Goal: Information Seeking & Learning: Find contact information

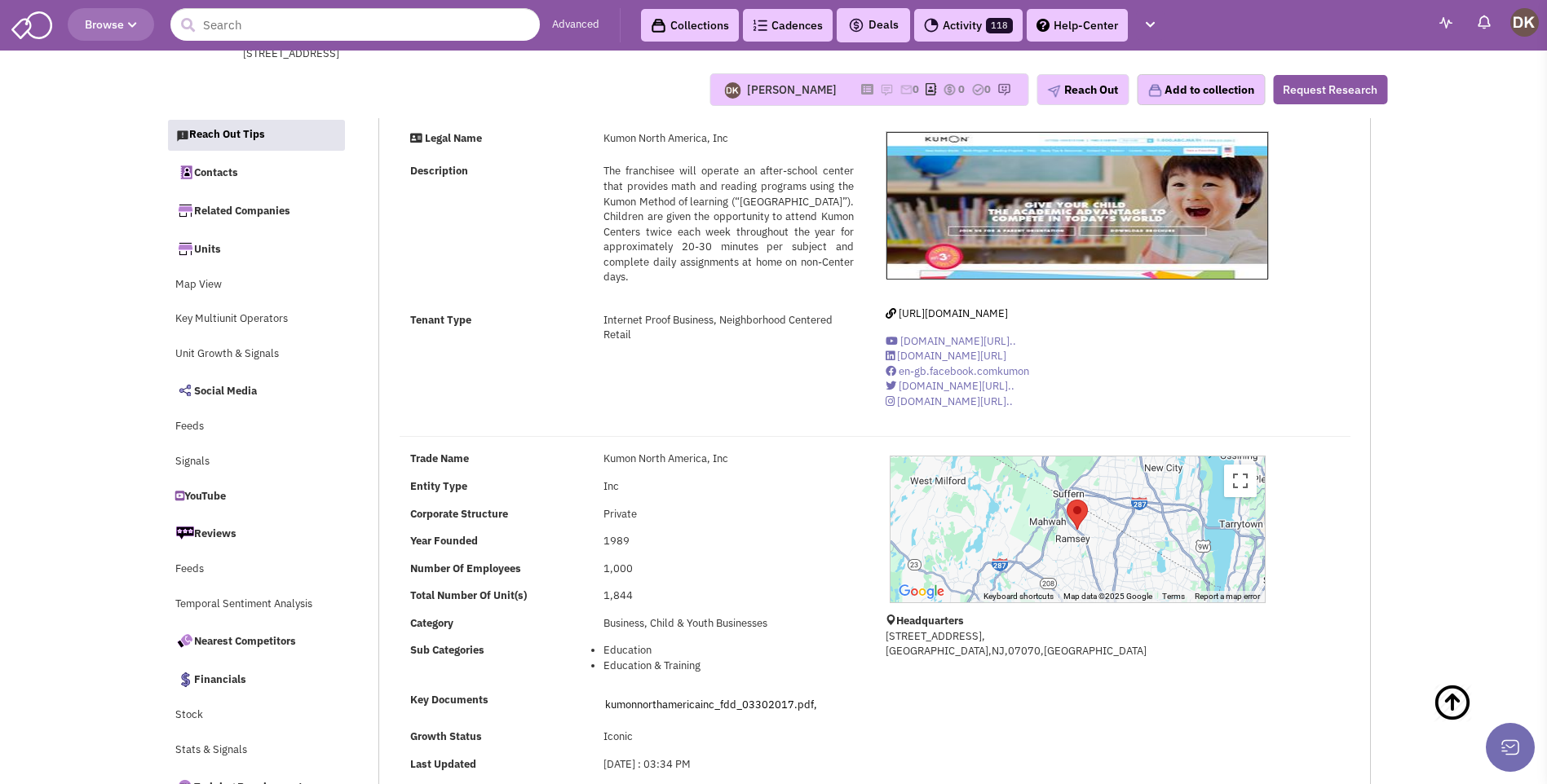
select select
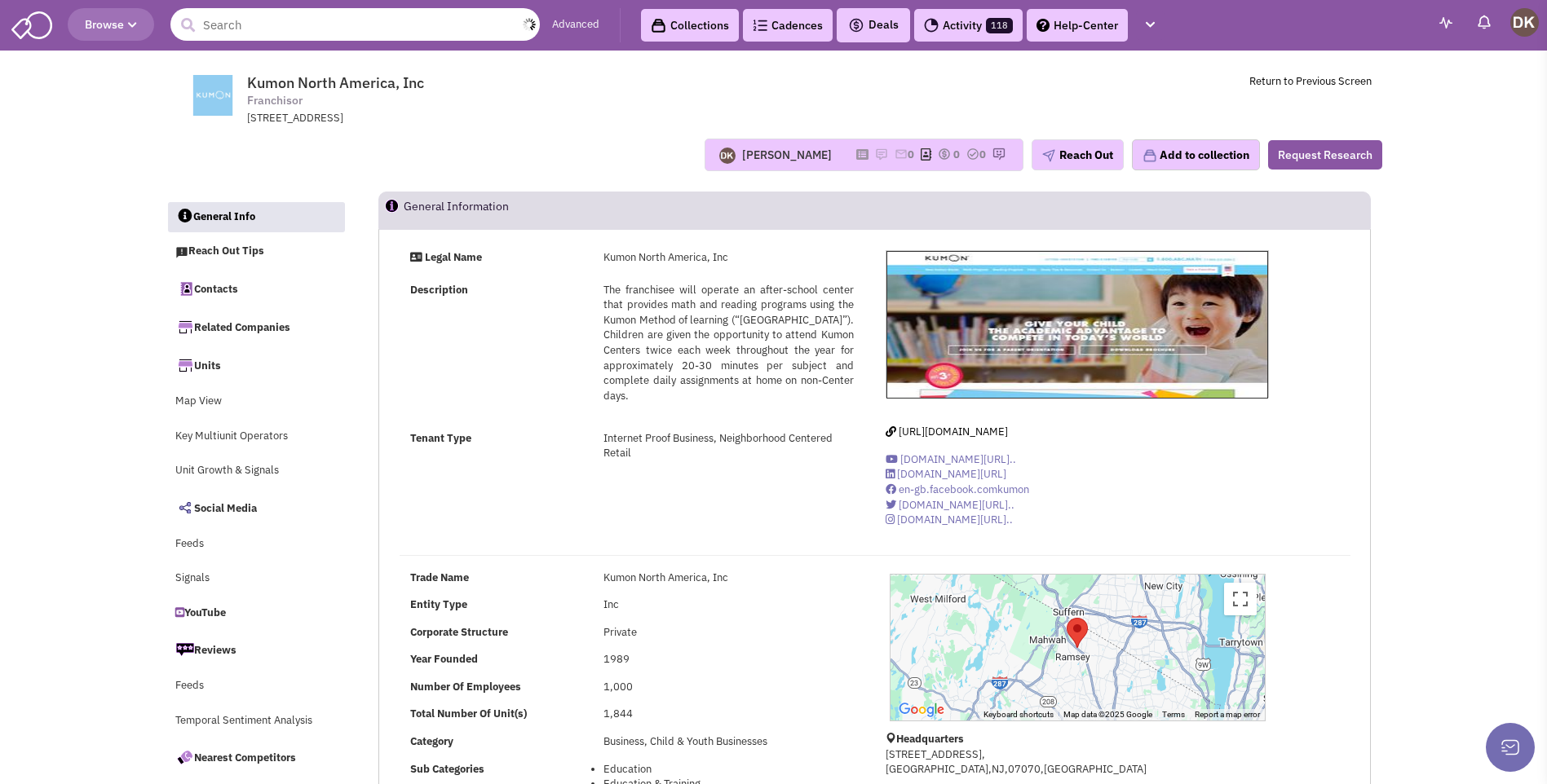
click at [318, 25] on input "text" at bounding box center [355, 24] width 369 height 32
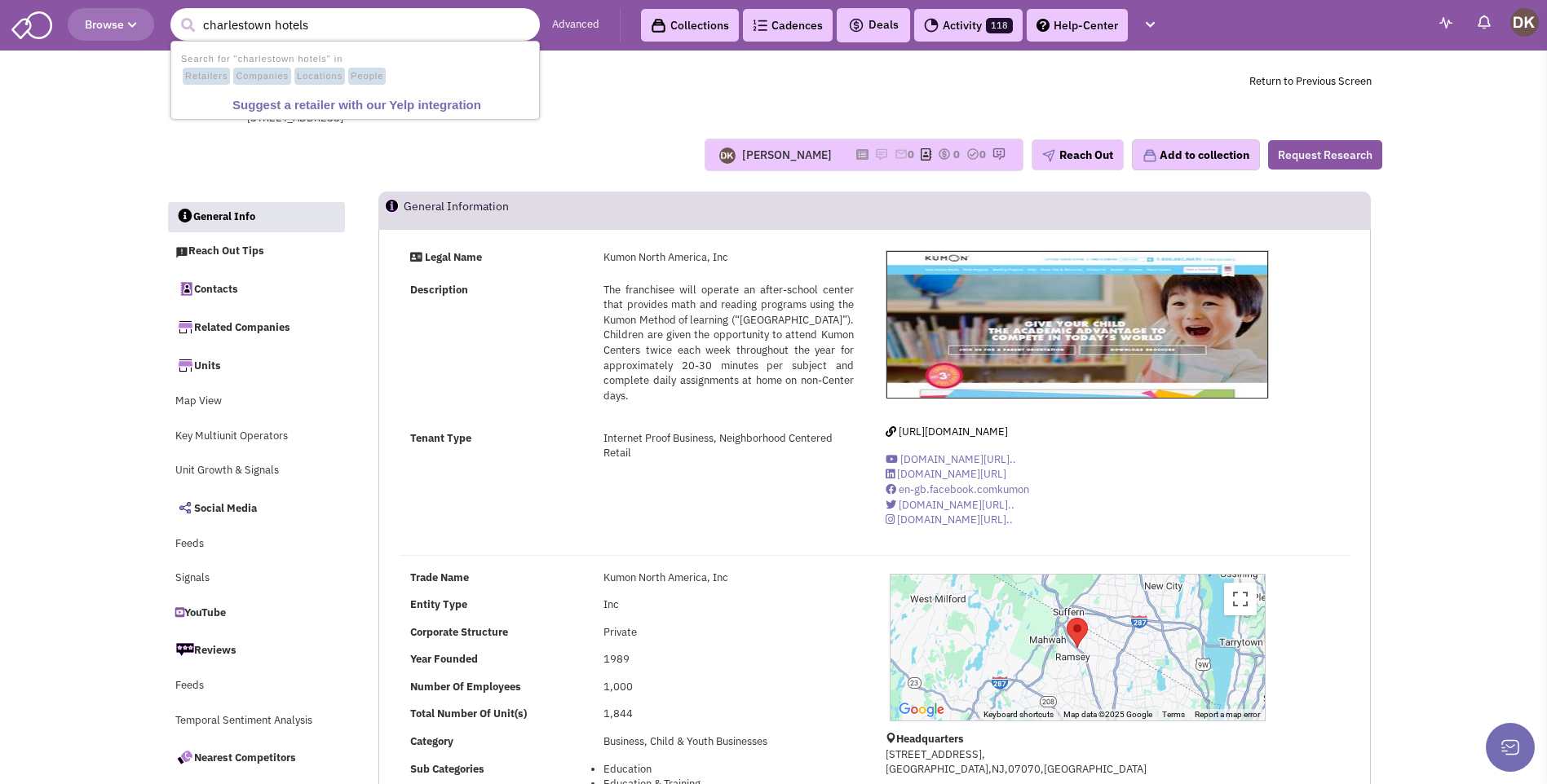
type input "charlestown hotels"
click at [175, 13] on button "submit" at bounding box center [188, 25] width 25 height 25
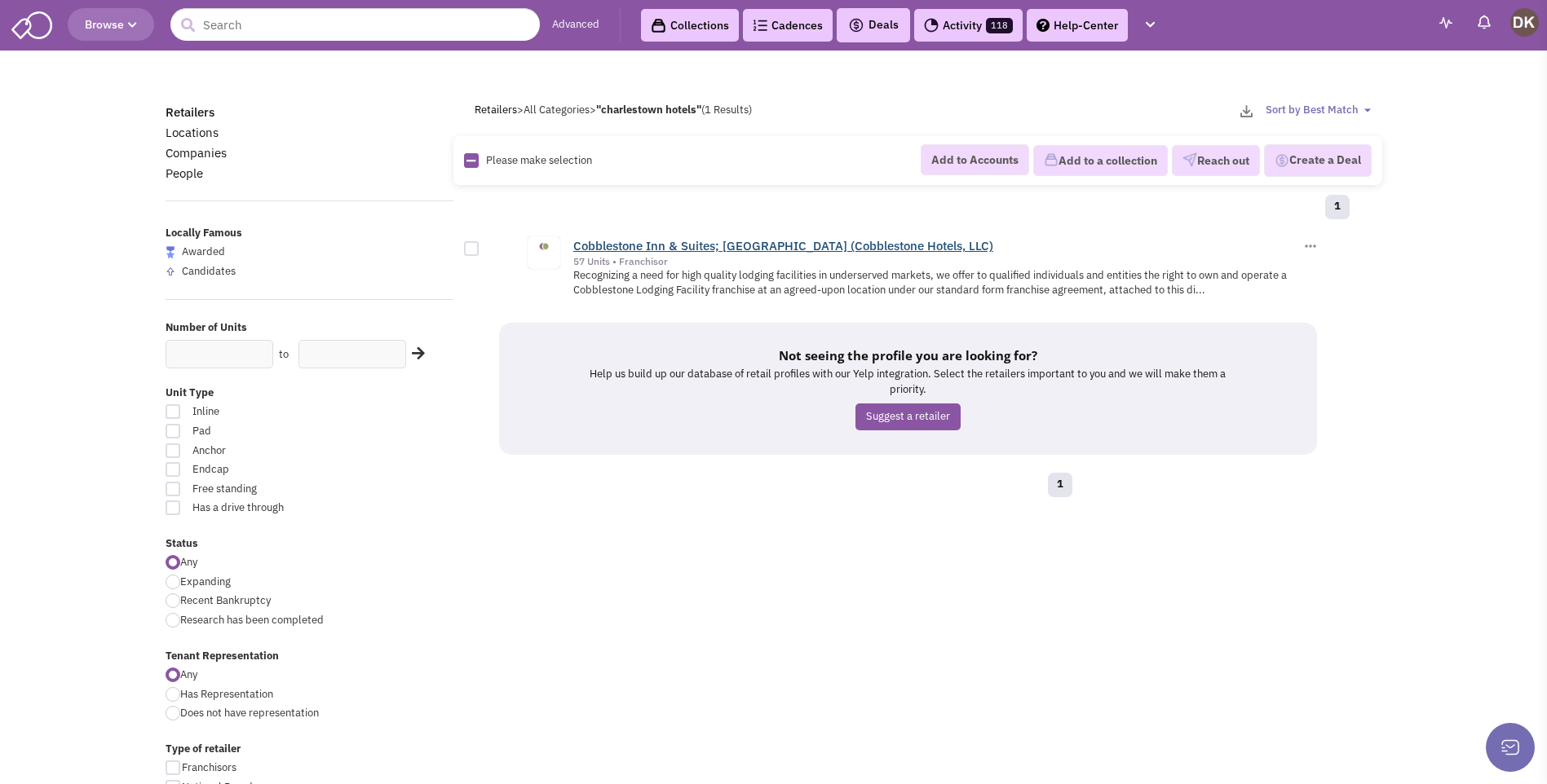
click at [619, 246] on link "Cobblestone Inn & Suites; Cobblestone Hotel & Suites (Cobblestone Hotels, LLC)" at bounding box center [783, 246] width 420 height 16
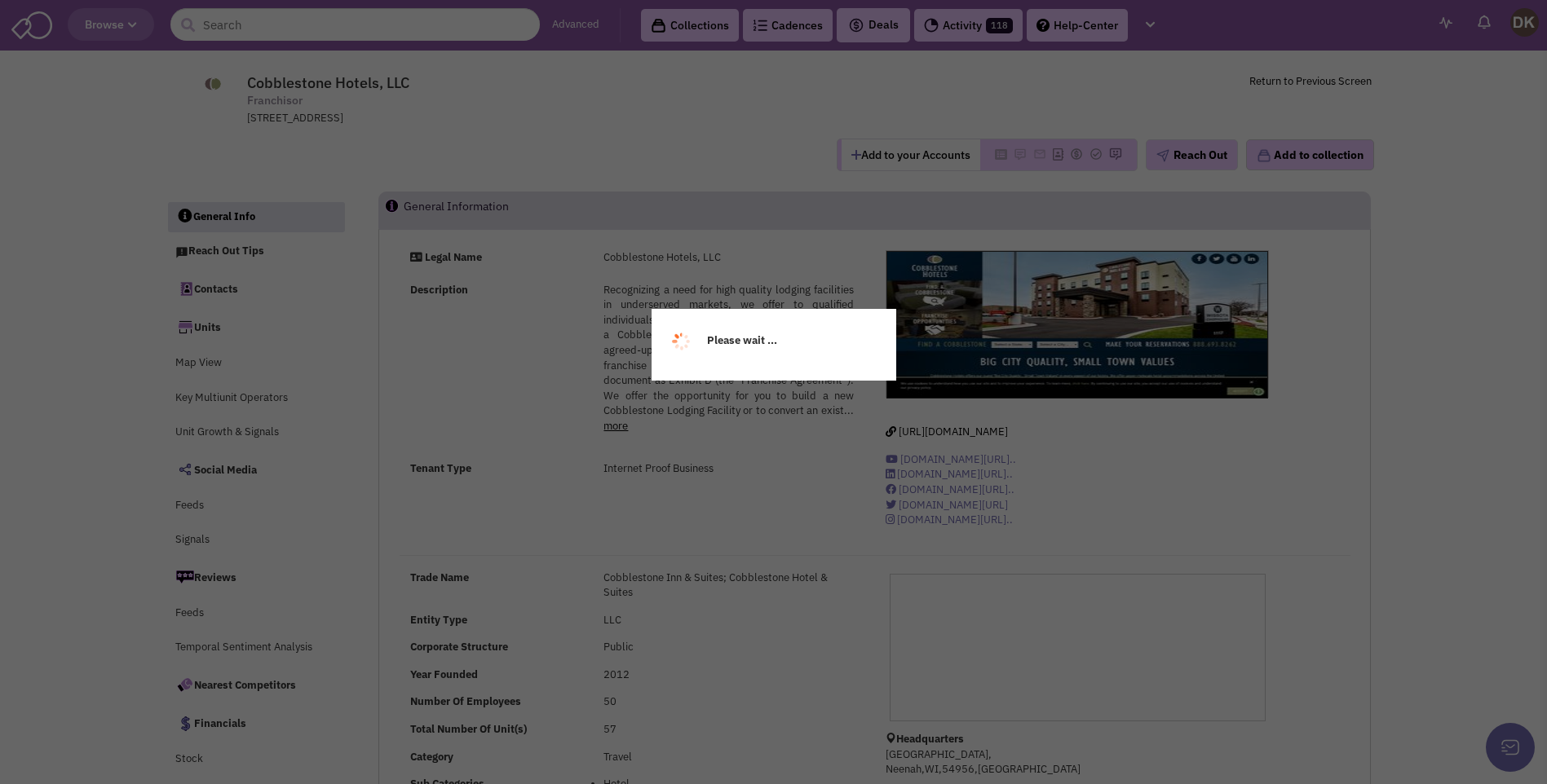
select select
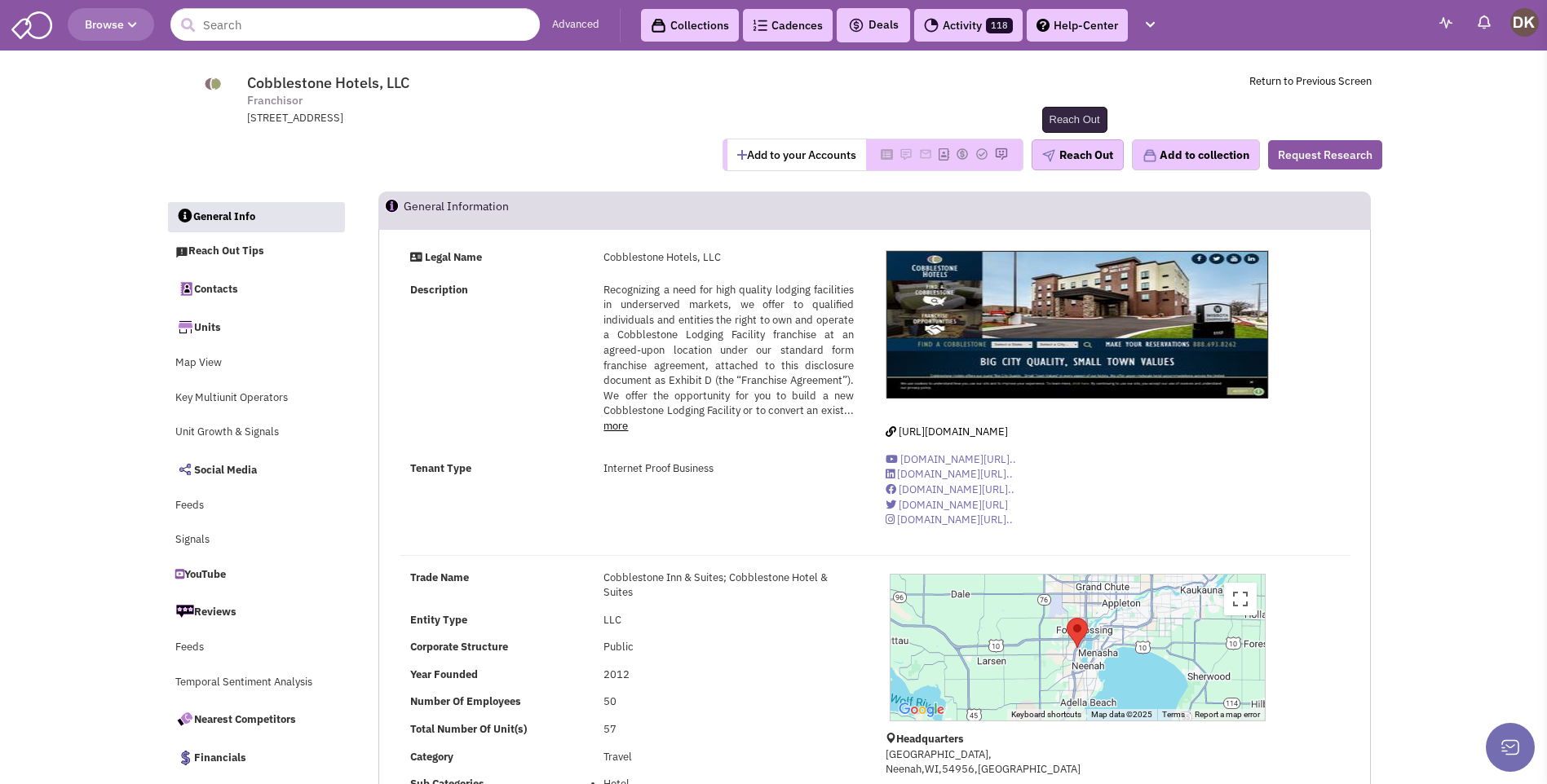
click at [1080, 153] on button "Reach Out" at bounding box center [1078, 154] width 92 height 31
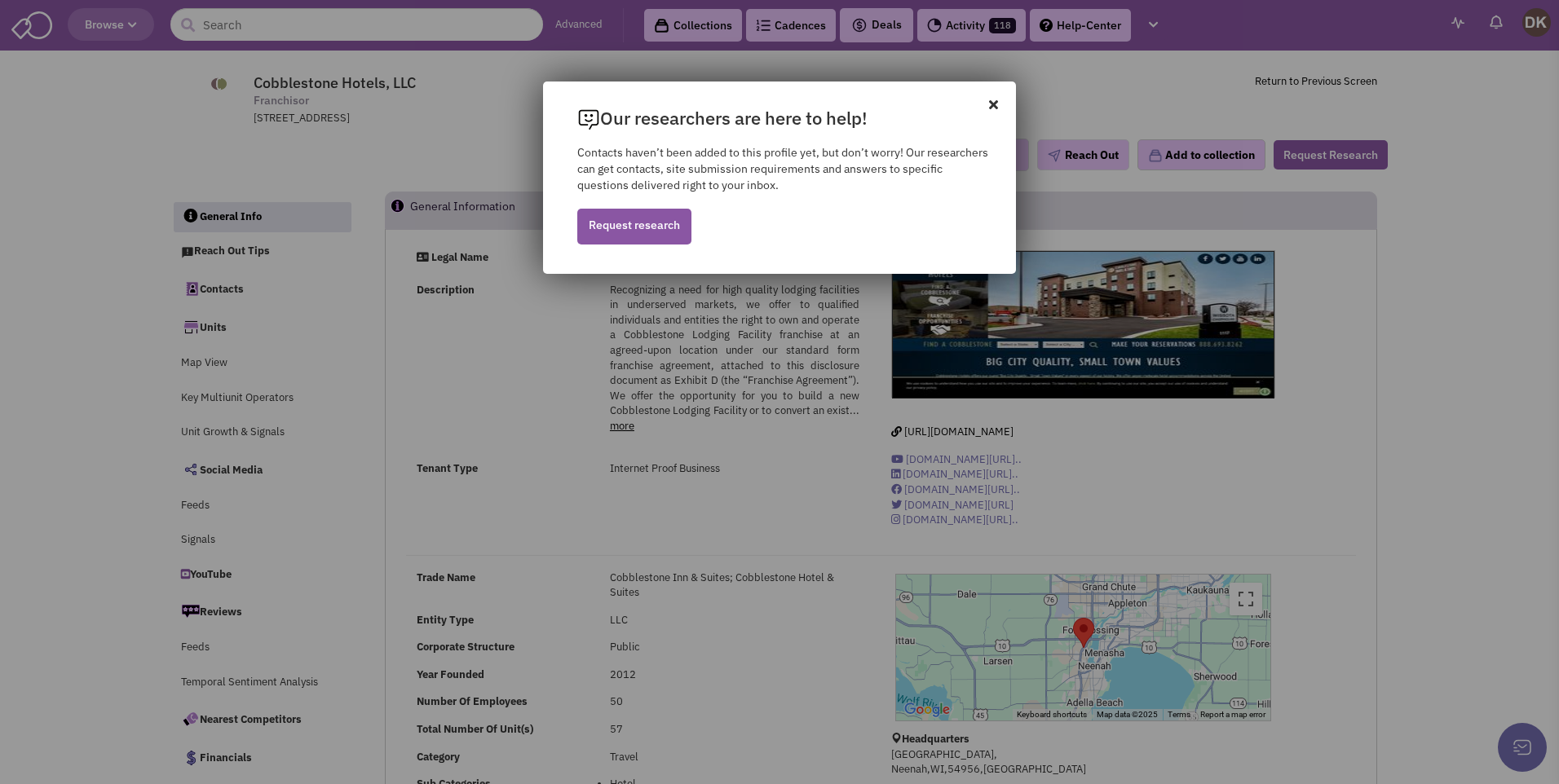
click at [991, 103] on icon at bounding box center [1002, 96] width 27 height 29
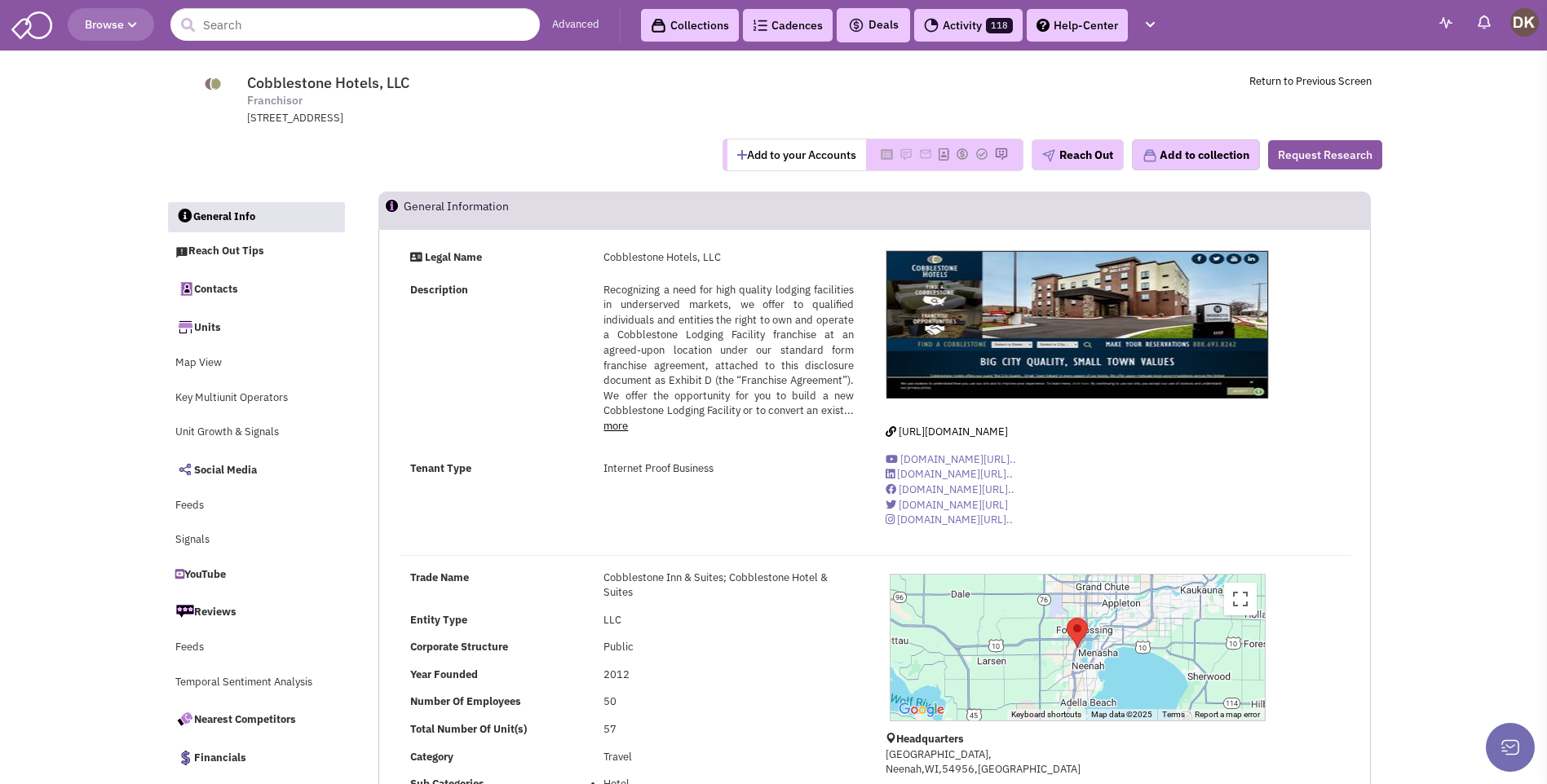
click at [791, 166] on button "Add to your Accounts" at bounding box center [797, 154] width 139 height 31
click at [221, 292] on link "Contacts" at bounding box center [256, 288] width 178 height 34
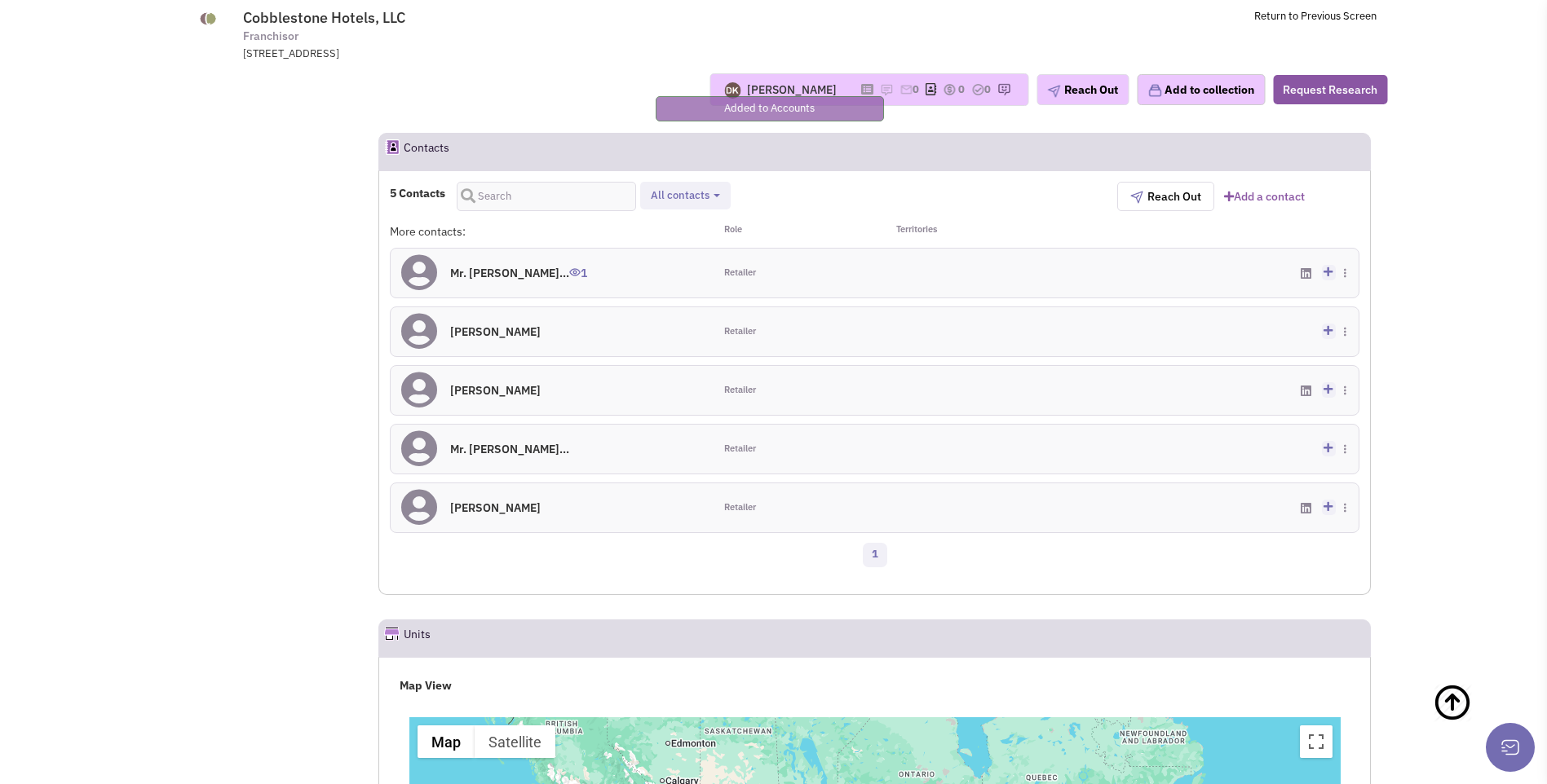
scroll to position [1035, 0]
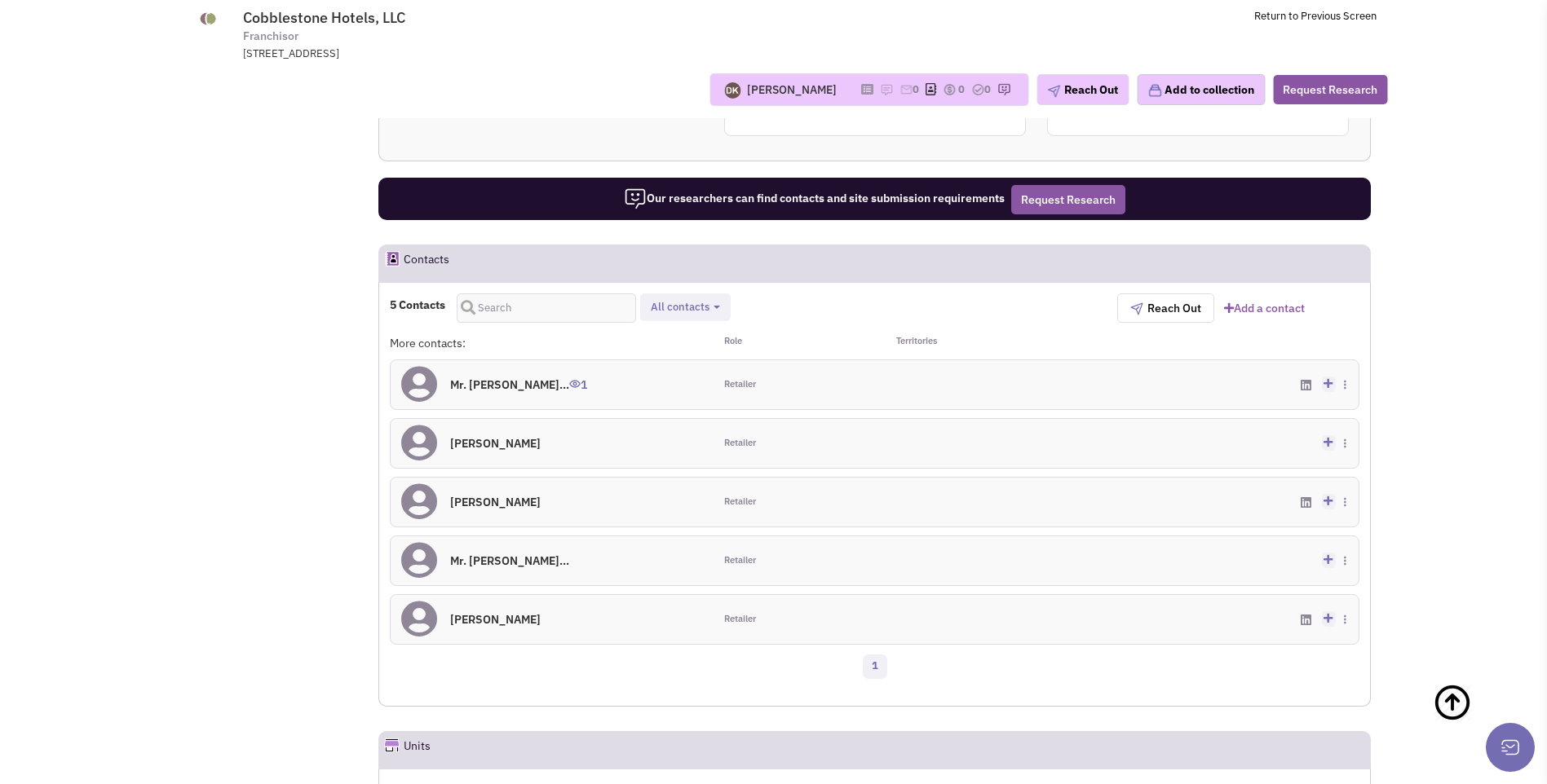
click at [522, 386] on h4 "Mr. Brian Wogernes... 1" at bounding box center [519, 384] width 137 height 15
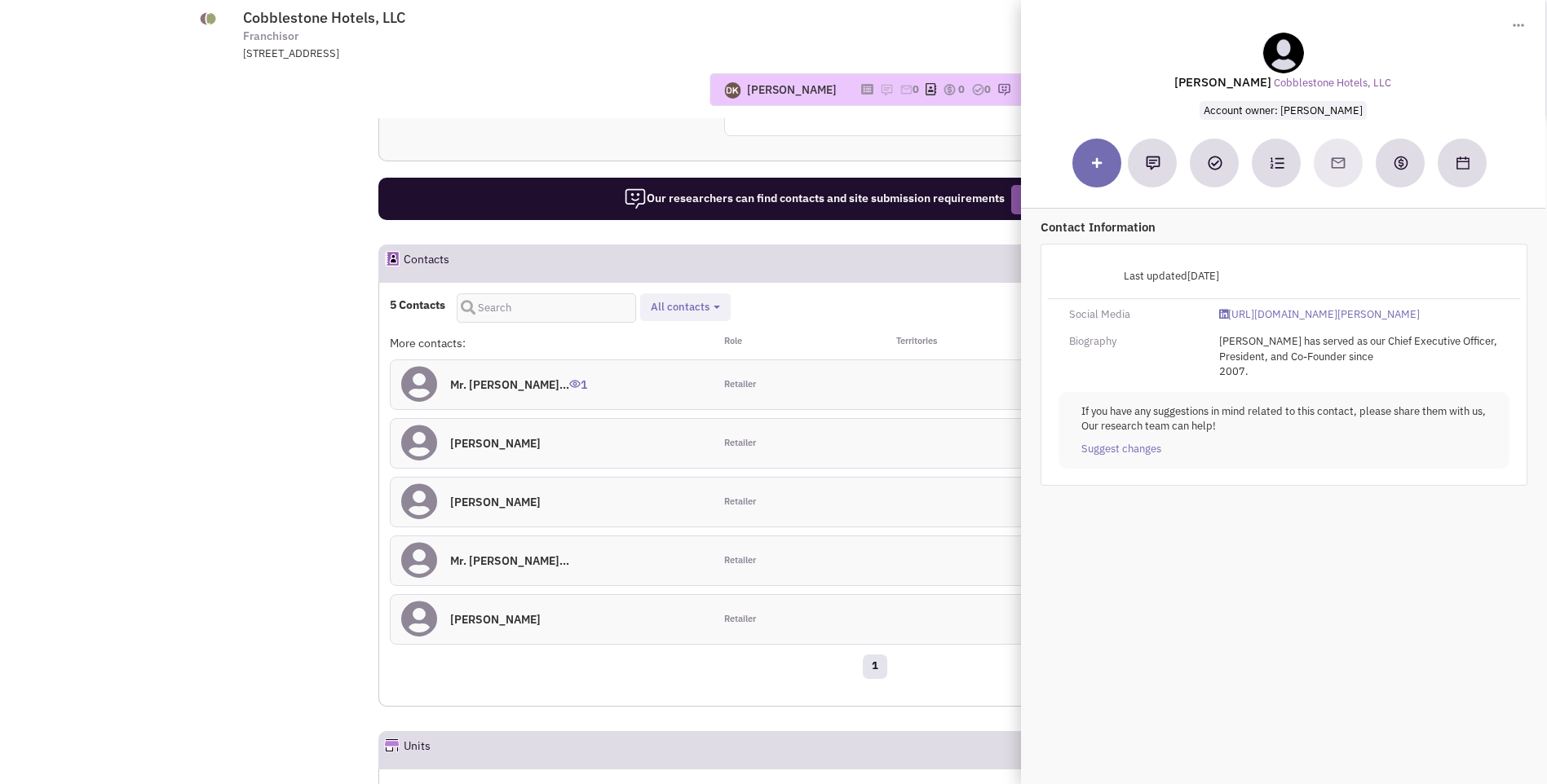
click at [620, 122] on div "Reach out tip Approaching regional franchisees and tenant representatives is a …" at bounding box center [874, 7] width 991 height 257
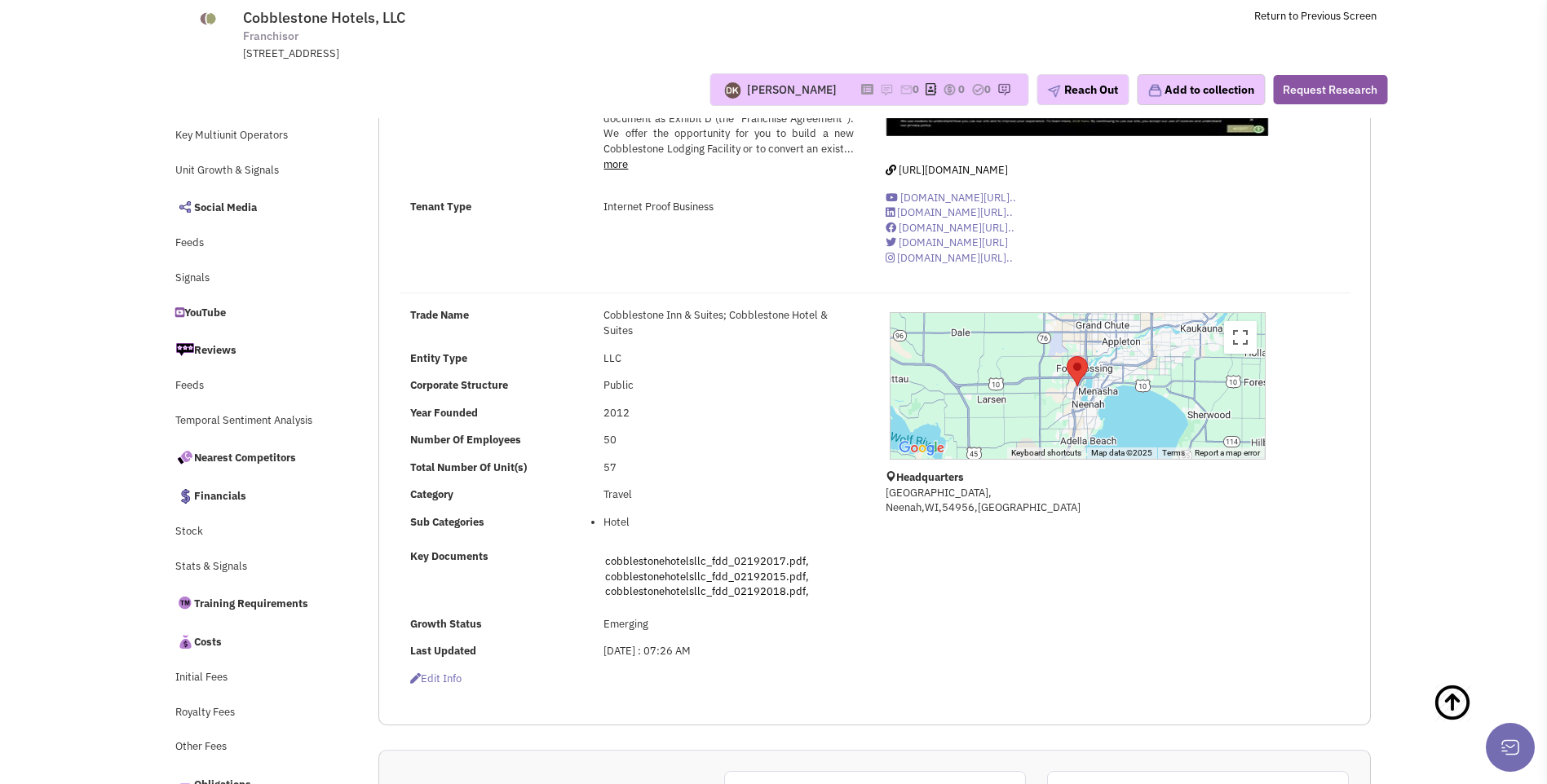
scroll to position [137, 0]
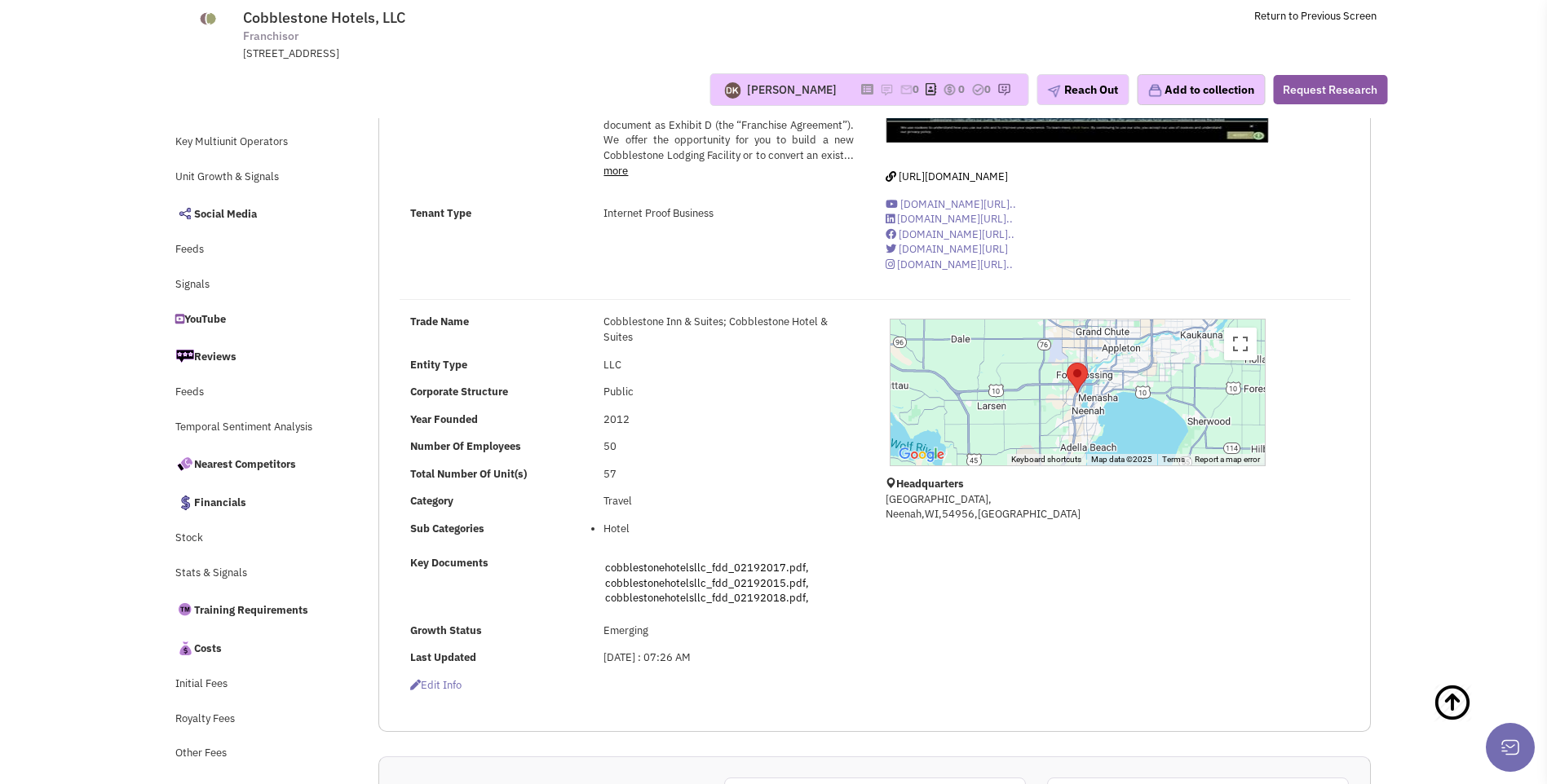
drag, startPoint x: 605, startPoint y: 321, endPoint x: 731, endPoint y: 320, distance: 126.0
click at [731, 320] on div "Cobblestone Inn & Suites; Cobblestone Hotel & Suites" at bounding box center [728, 330] width 271 height 30
drag, startPoint x: 731, startPoint y: 320, endPoint x: 619, endPoint y: 320, distance: 112.0
copy div "Cobblestone Inn & Suites;"
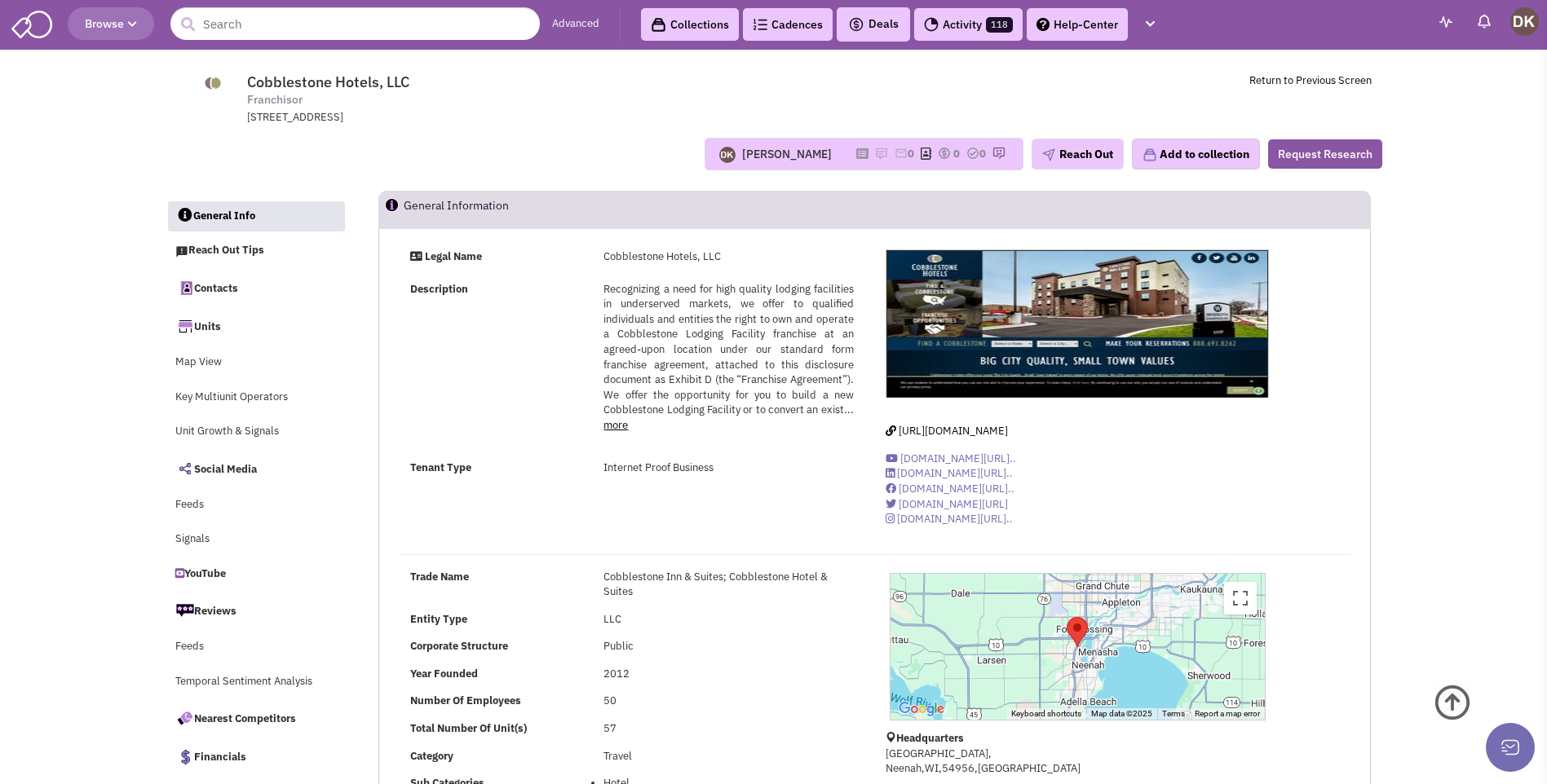
scroll to position [0, 0]
click at [856, 155] on icon at bounding box center [863, 154] width 12 height 9
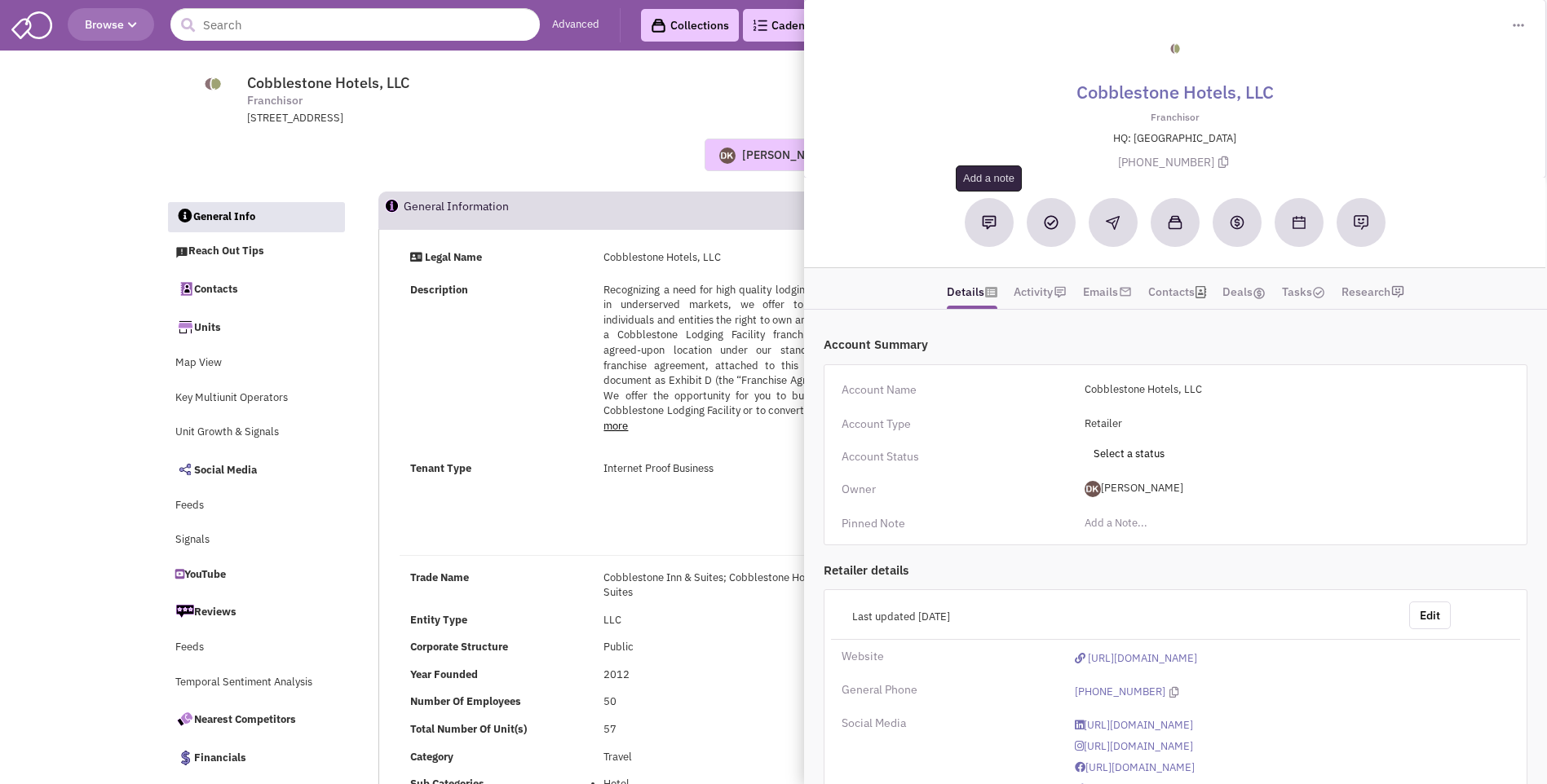
click at [990, 225] on img at bounding box center [989, 222] width 15 height 15
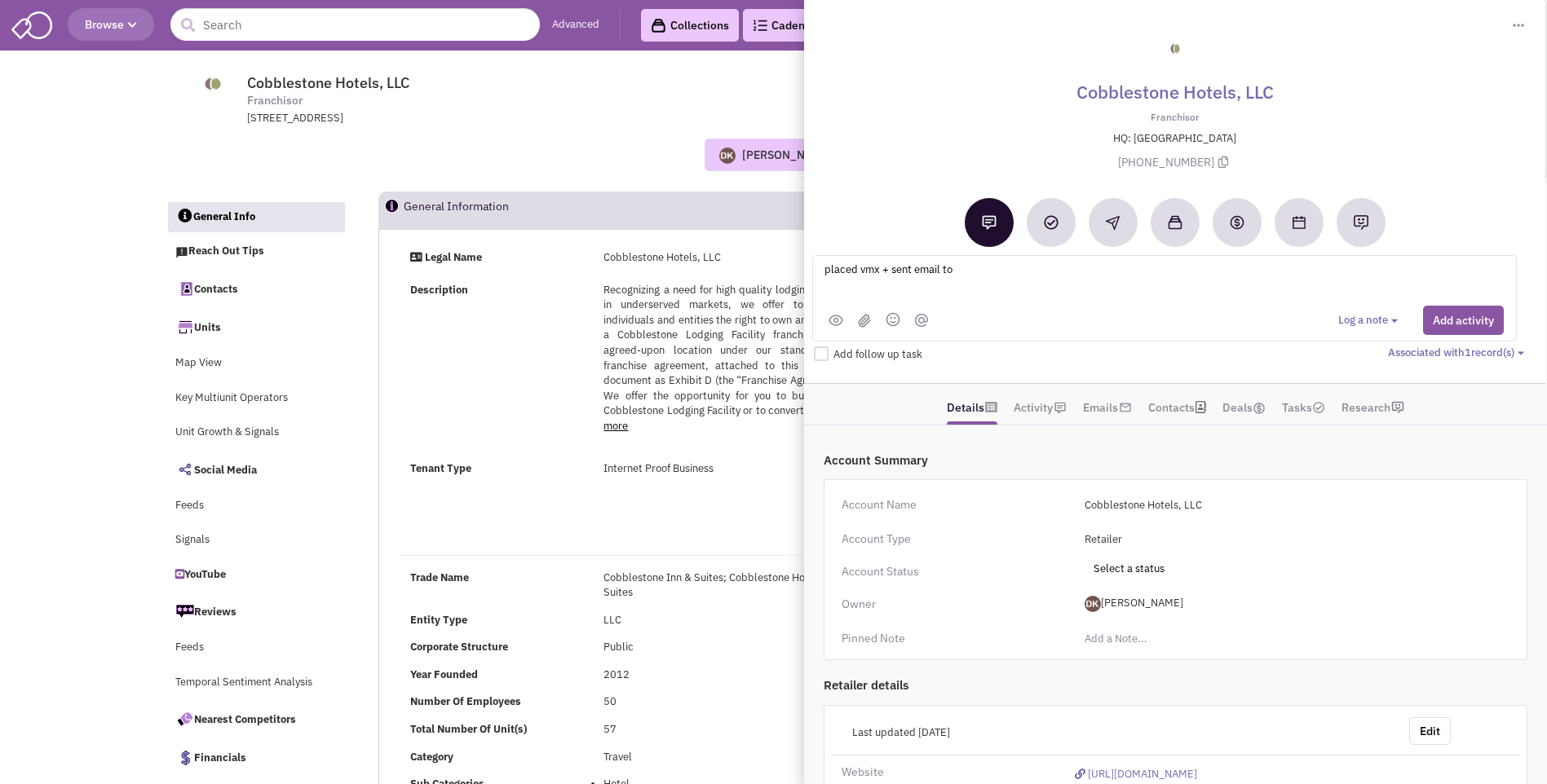
click at [967, 270] on textarea "placed vmx + sent email to" at bounding box center [1025, 282] width 404 height 45
paste textarea "Jeremy Griesbach / jgriesbach@staycobblestone.com / 920-237-0233"
type textarea "placed vmx + sent email to Jeremy Griesbach / jgriesbach@staycobblestone.com / …"
click at [1468, 328] on button "Add activity" at bounding box center [1464, 319] width 81 height 29
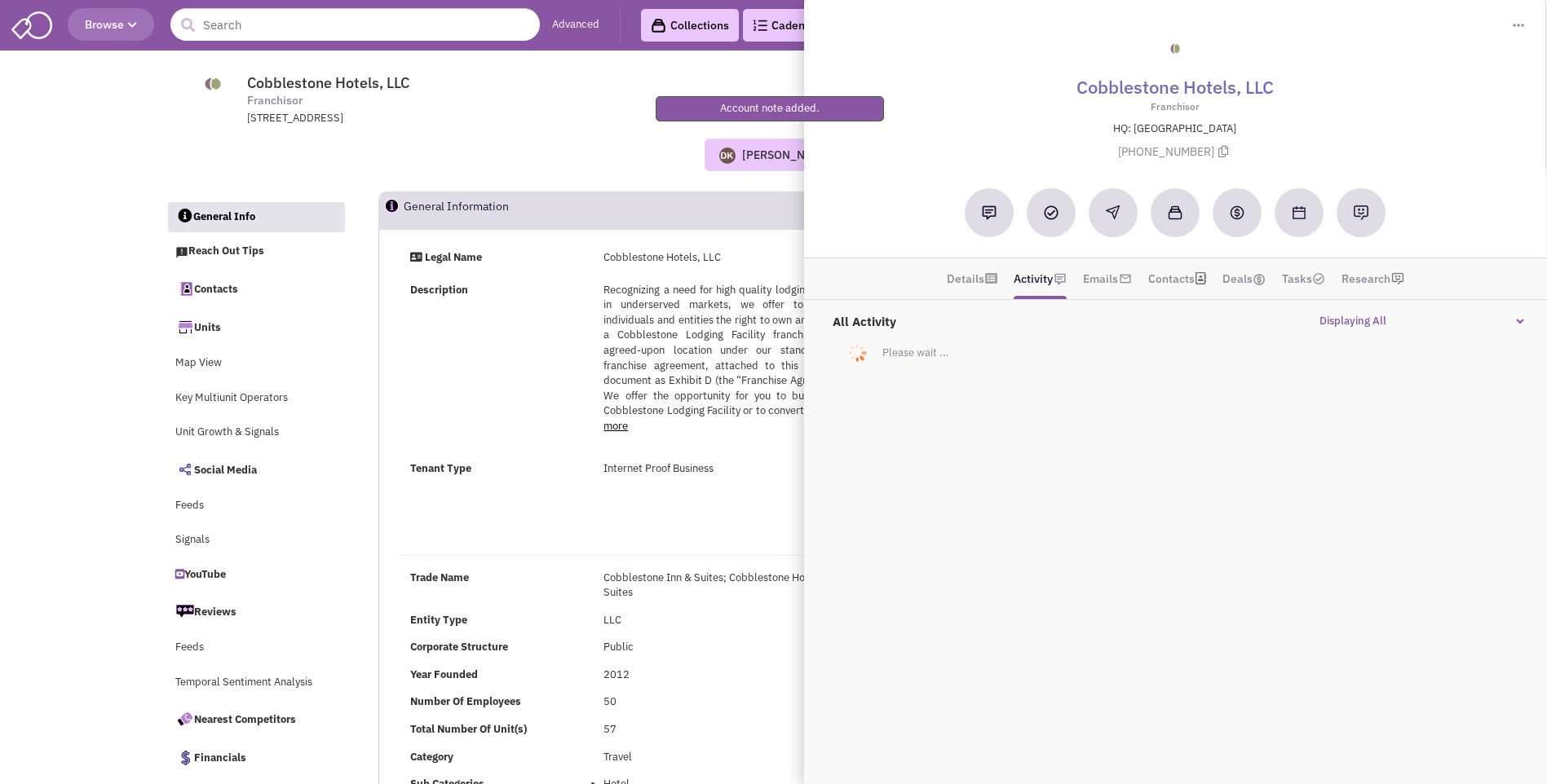
click at [555, 150] on div "Donnie Keller No note found! 0 0 0 Reach Out Add to collection" at bounding box center [774, 154] width 1238 height 32
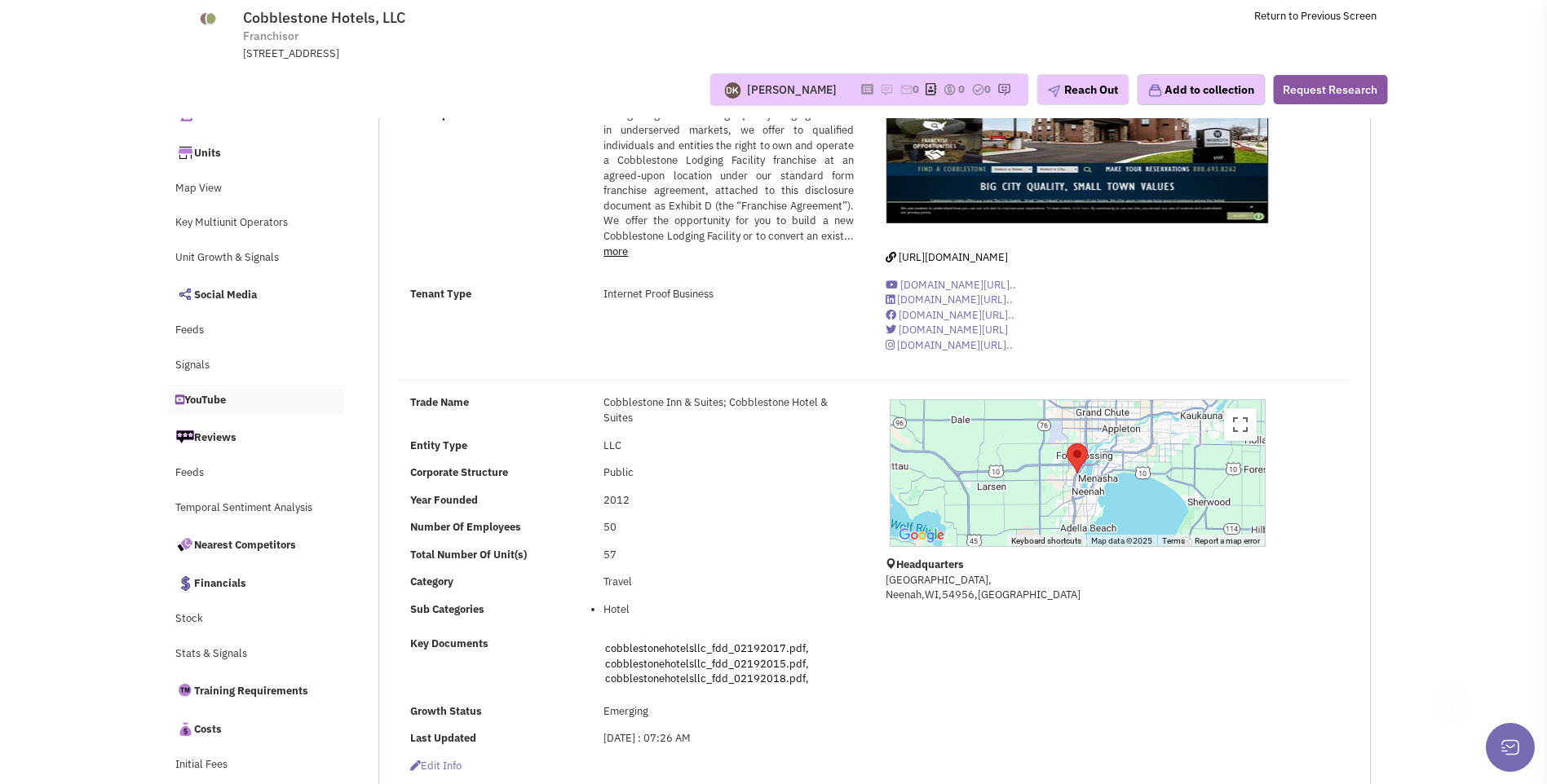
scroll to position [82, 0]
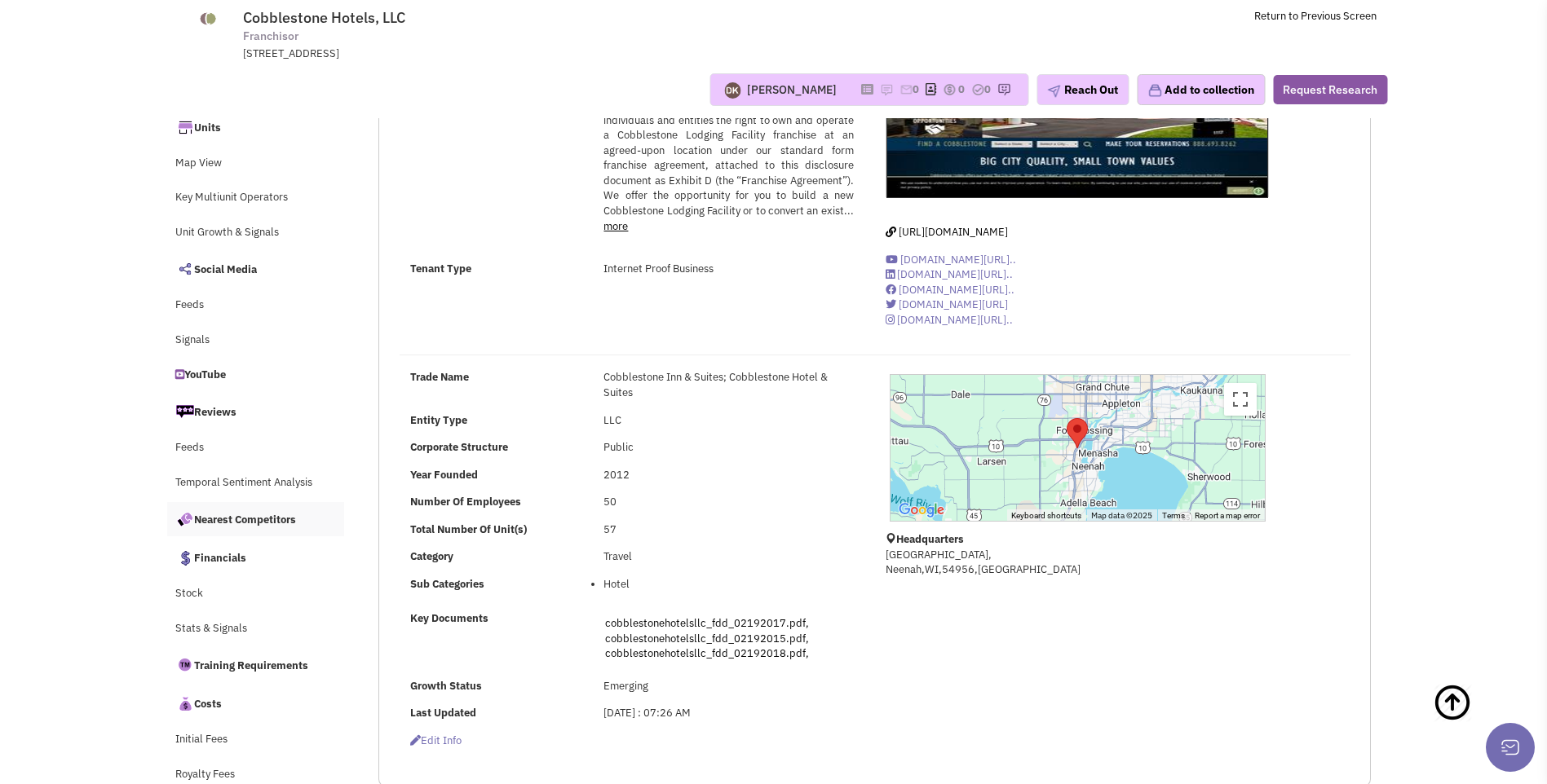
click at [247, 524] on link "Nearest Competitors" at bounding box center [256, 518] width 178 height 34
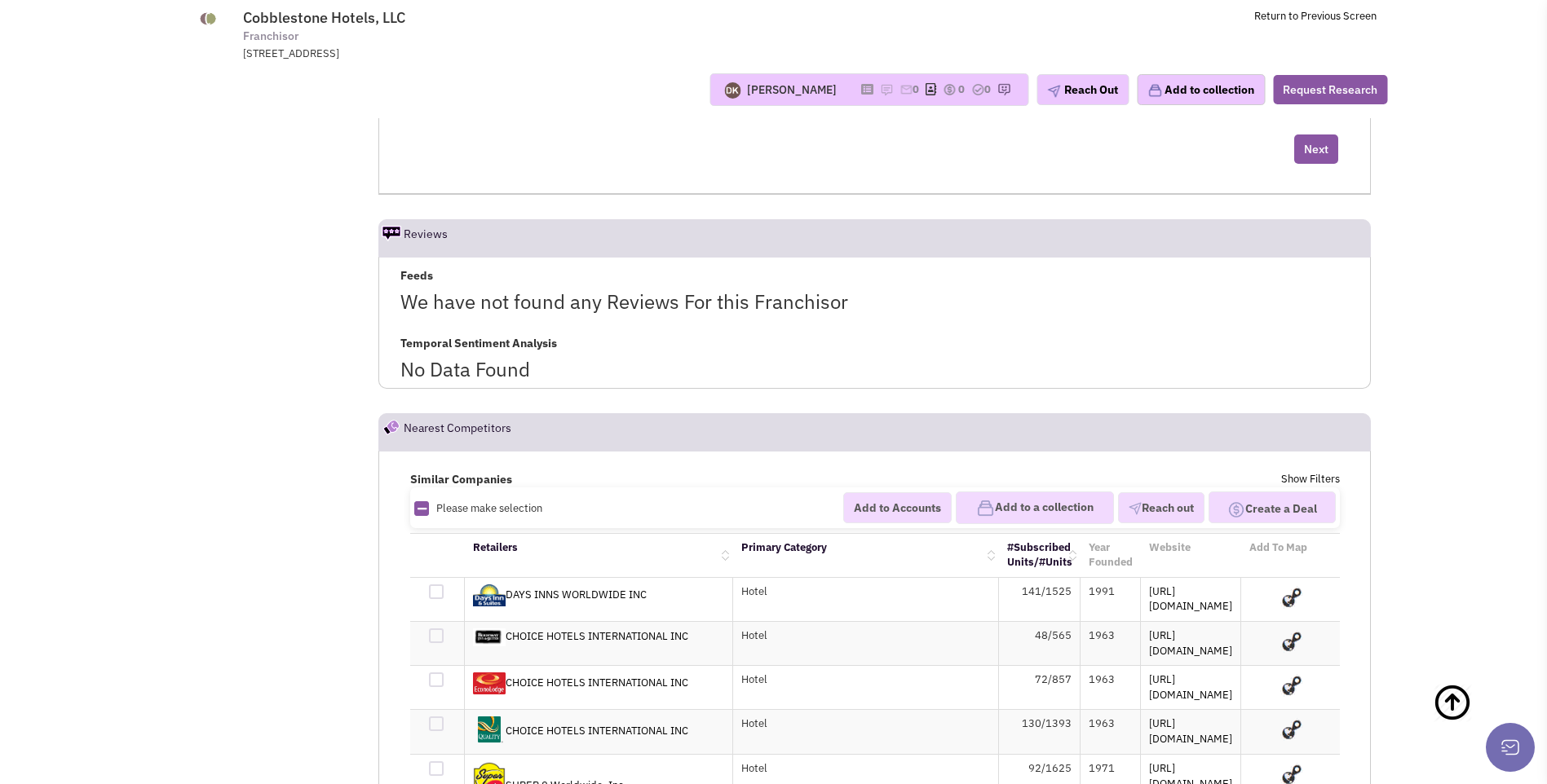
scroll to position [10909, 0]
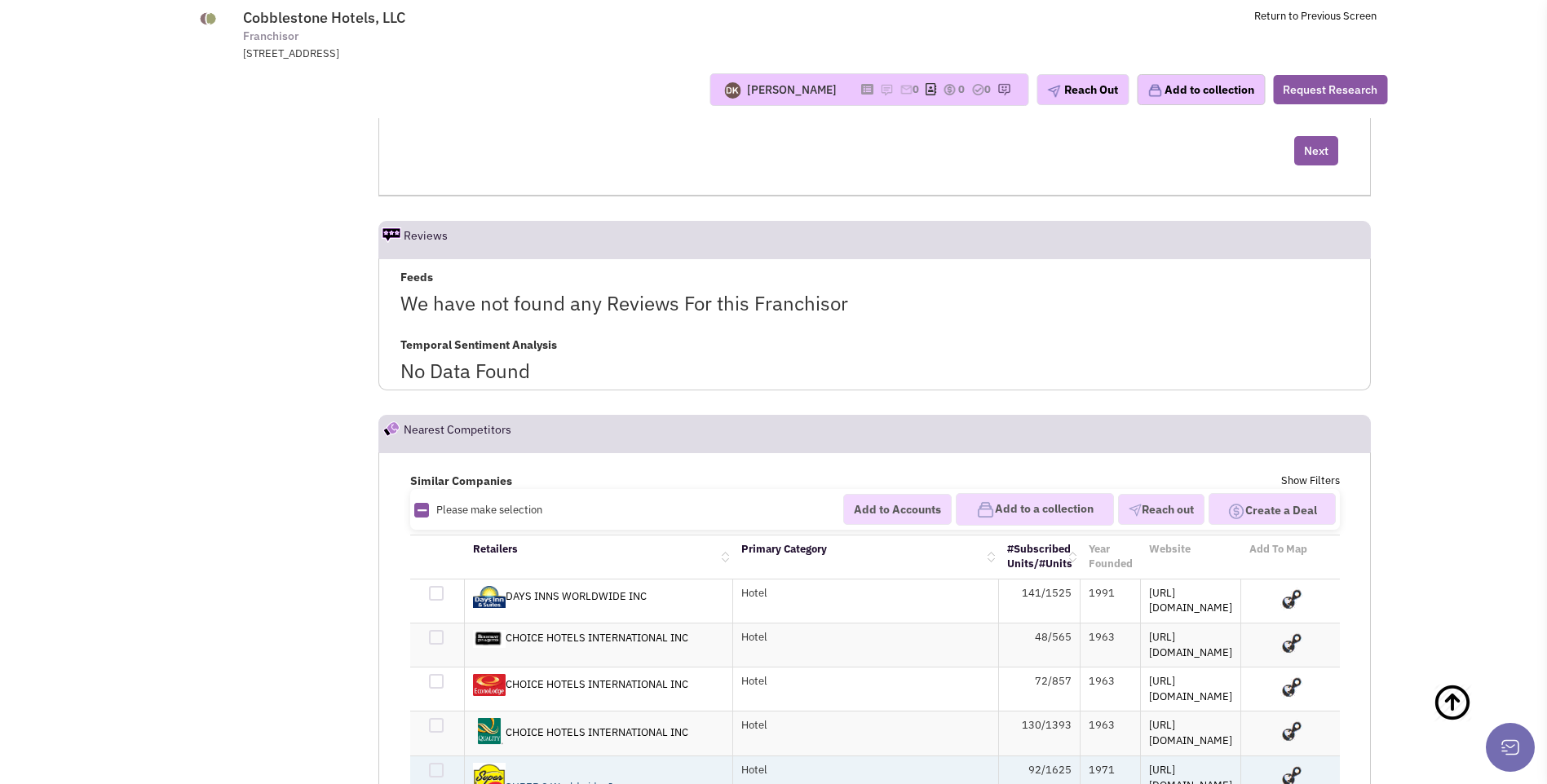
click at [562, 780] on link "SUPER 8 Worldwide, Inc." at bounding box center [550, 787] width 154 height 14
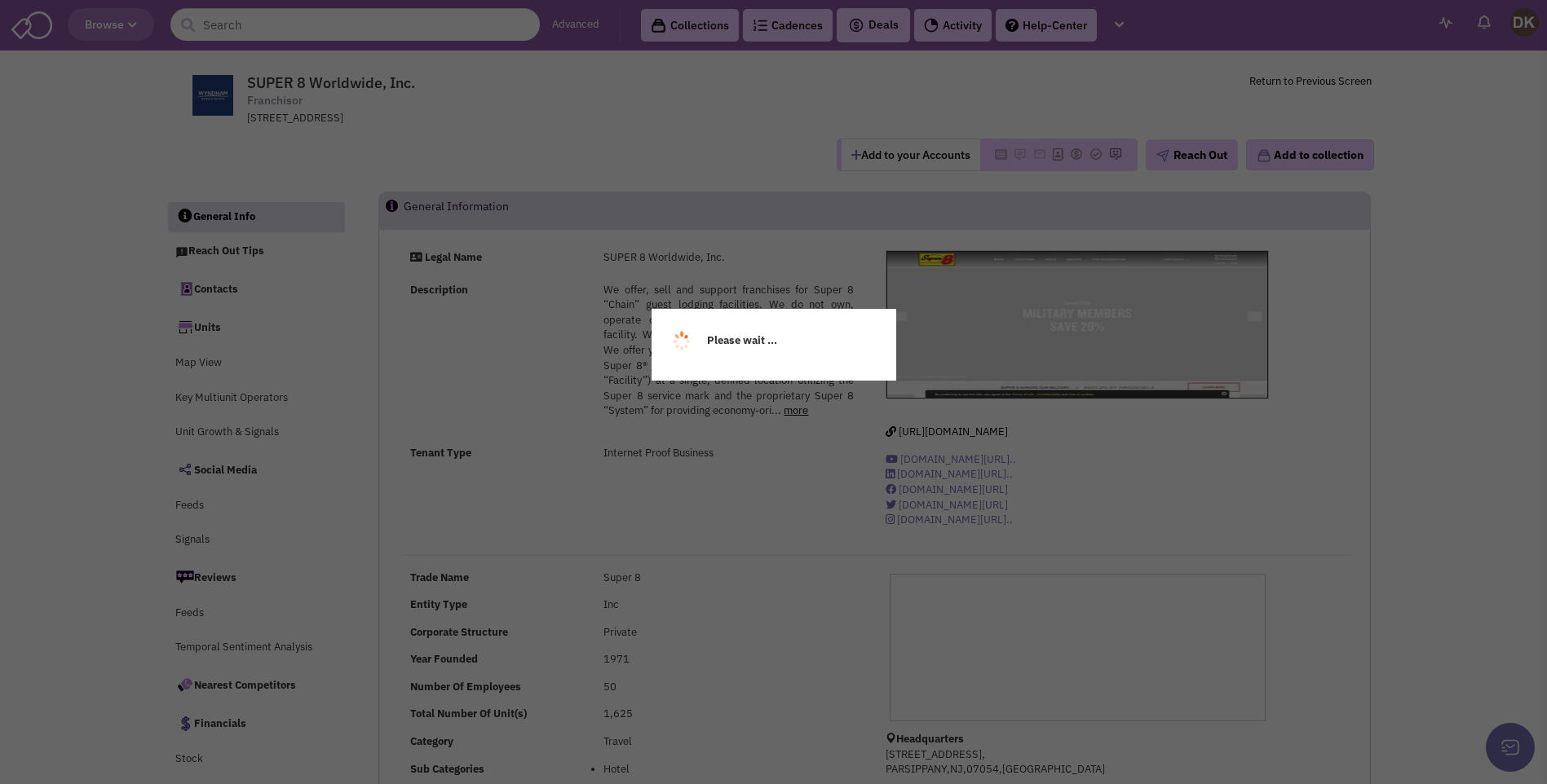
select select
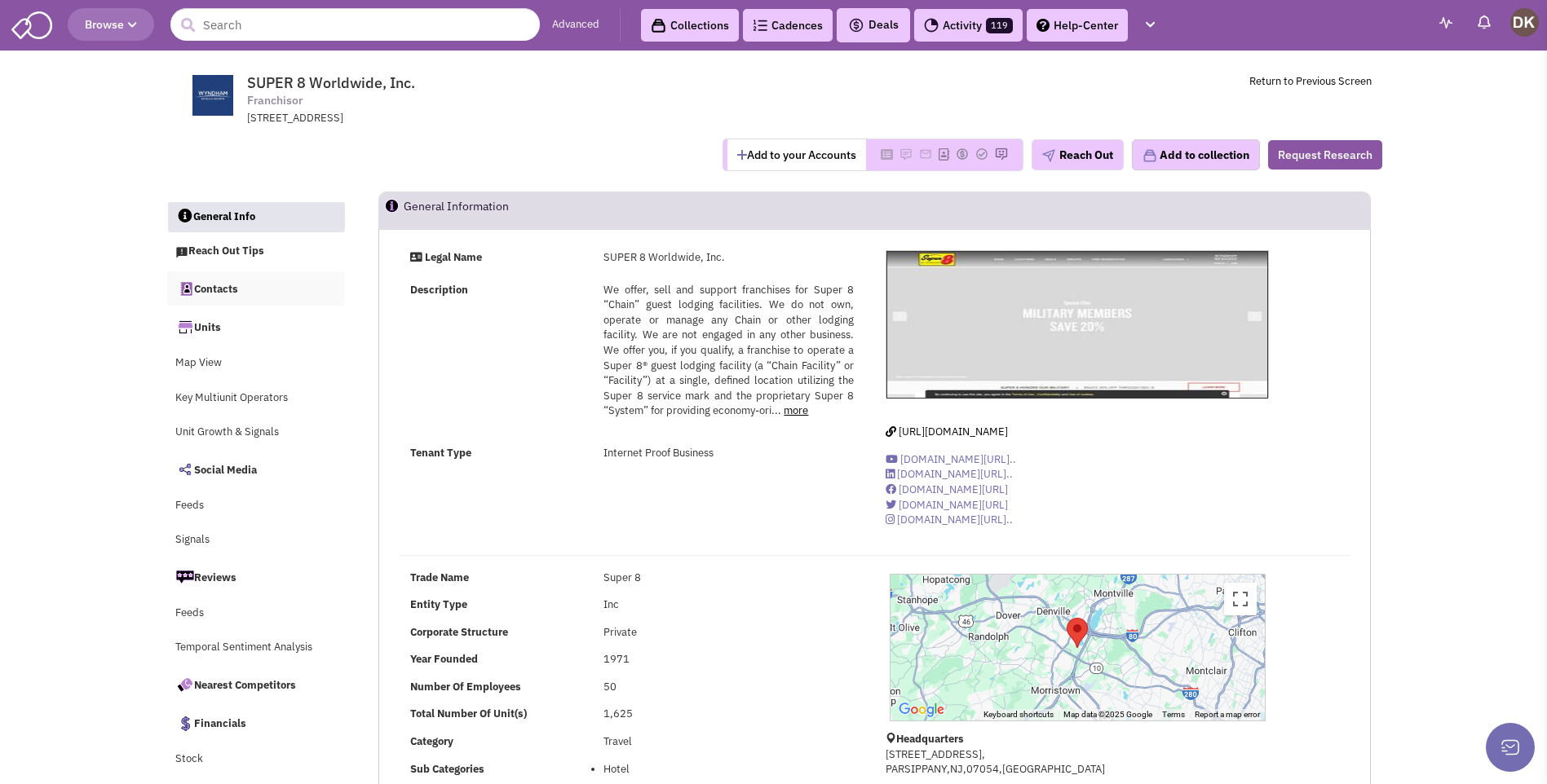
click at [221, 293] on link "Contacts" at bounding box center [256, 288] width 178 height 34
